Goal: Task Accomplishment & Management: Complete application form

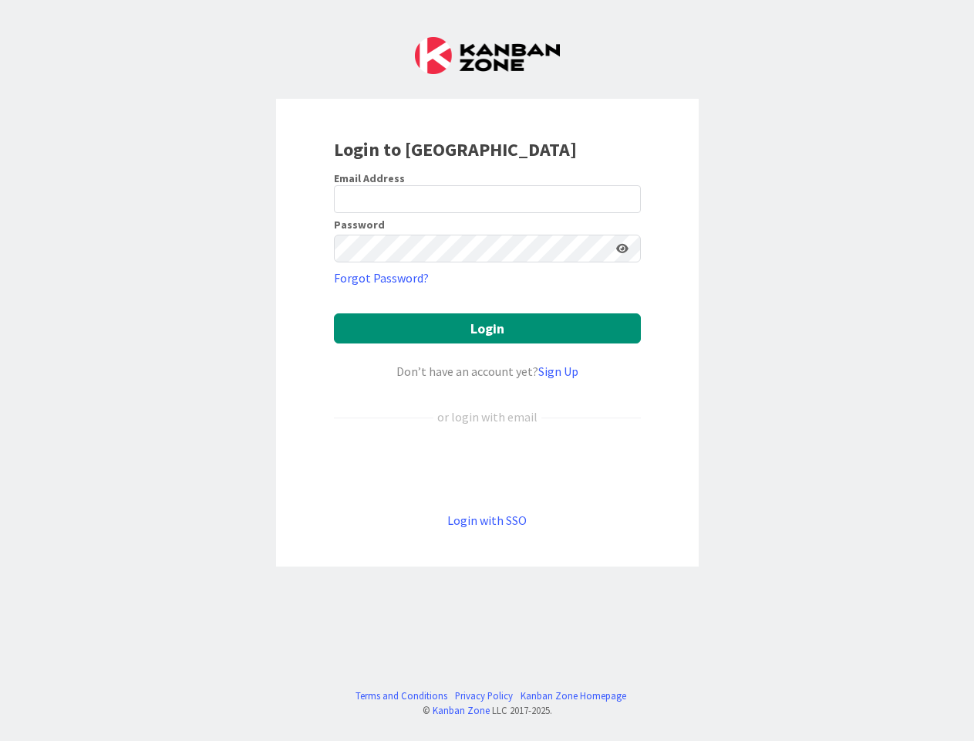
click at [487, 370] on div "Don’t have an account yet? Sign Up" at bounding box center [487, 371] width 307 height 19
click at [623, 248] on icon at bounding box center [622, 248] width 12 height 11
click at [488, 328] on button "Login" at bounding box center [487, 328] width 307 height 30
